Goal: Transaction & Acquisition: Purchase product/service

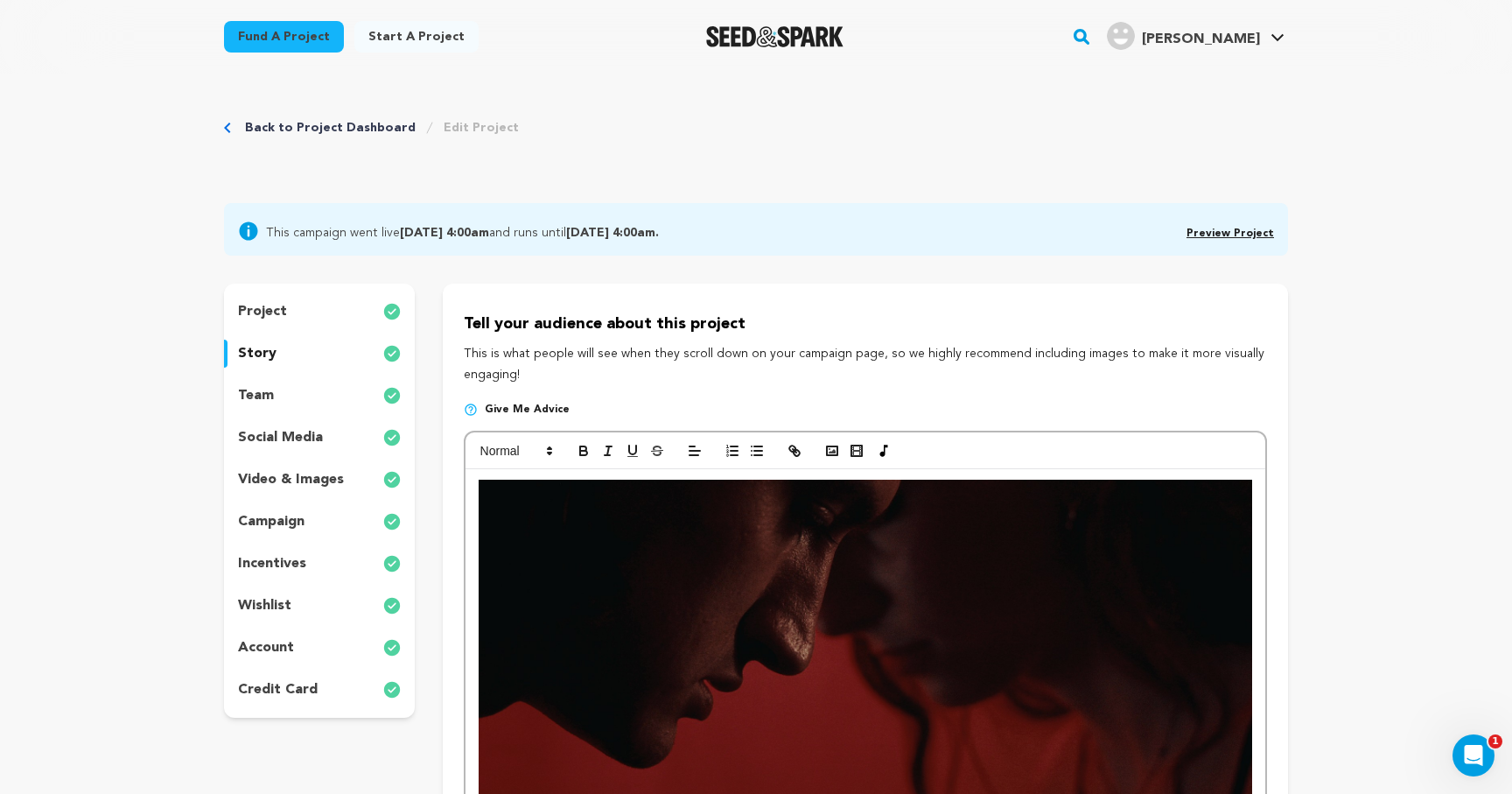
click at [277, 125] on link "Back to Project Dashboard" at bounding box center [330, 128] width 171 height 18
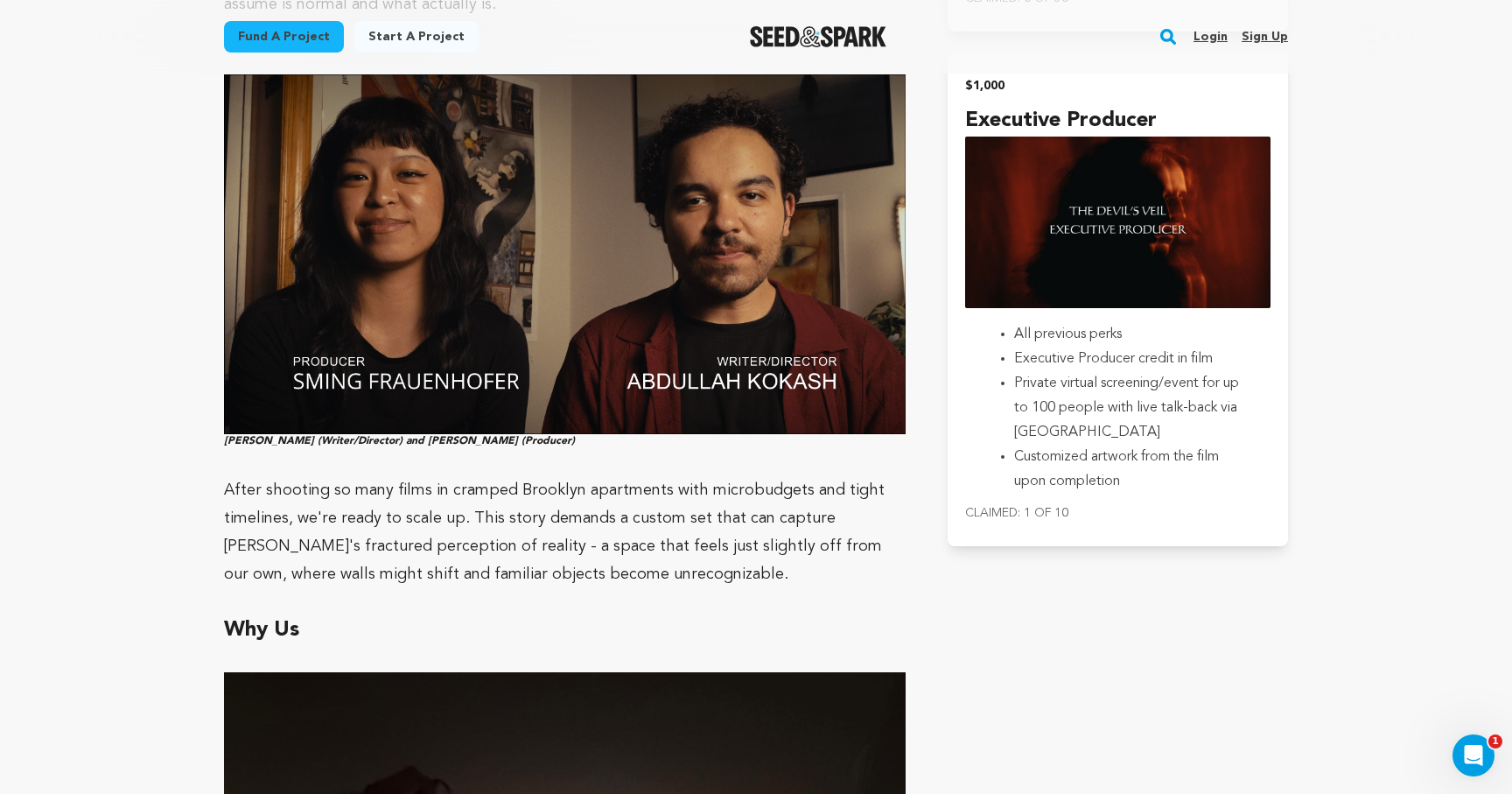
scroll to position [3850, 0]
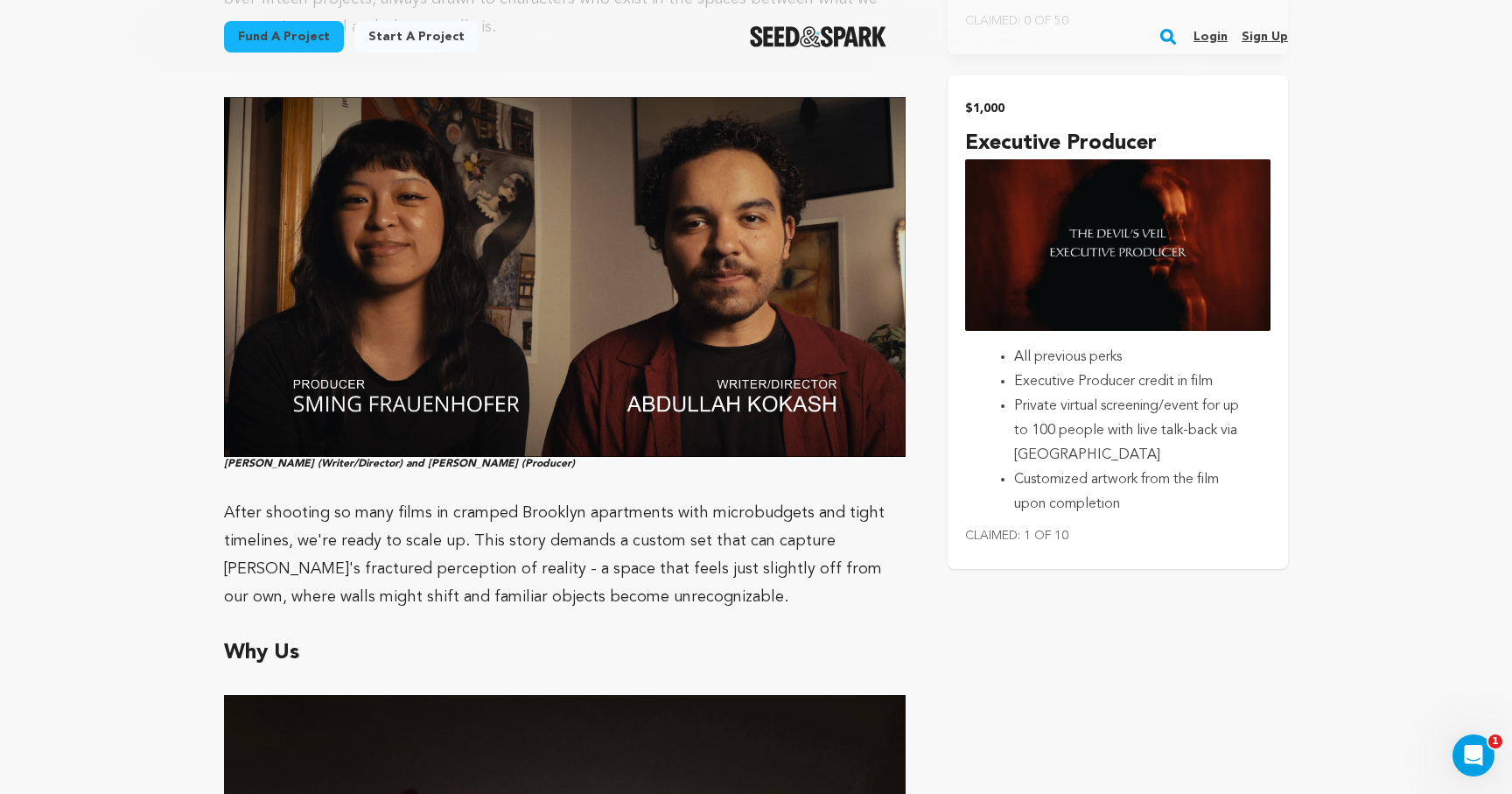
click at [1040, 528] on p "Claimed: 1 of 10" at bounding box center [1118, 535] width 305 height 25
